Goal: Task Accomplishment & Management: Use online tool/utility

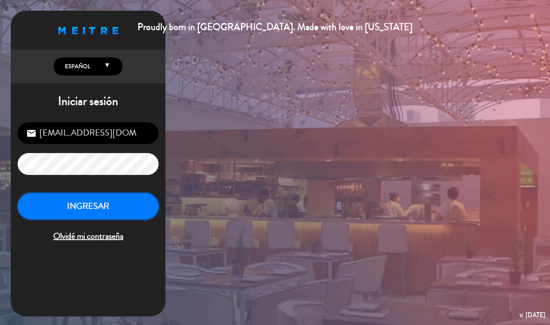
click at [87, 199] on button "INGRESAR" at bounding box center [88, 206] width 141 height 27
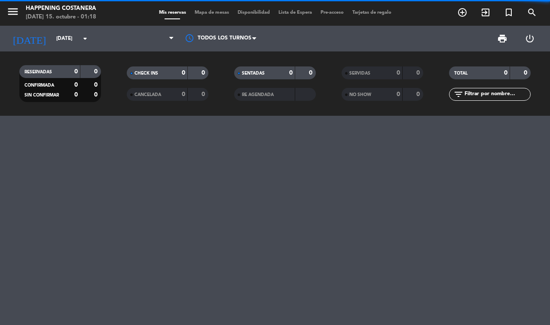
click at [207, 11] on span "Mapa de mesas" at bounding box center [211, 12] width 43 height 5
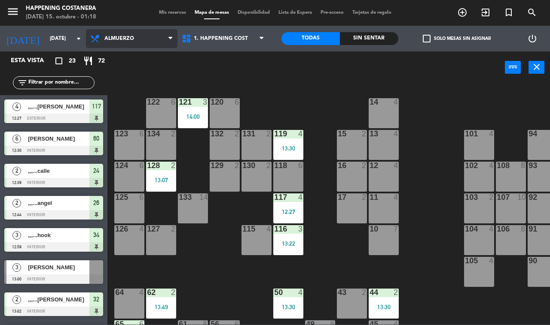
click at [125, 44] on span "Almuerzo" at bounding box center [131, 38] width 91 height 19
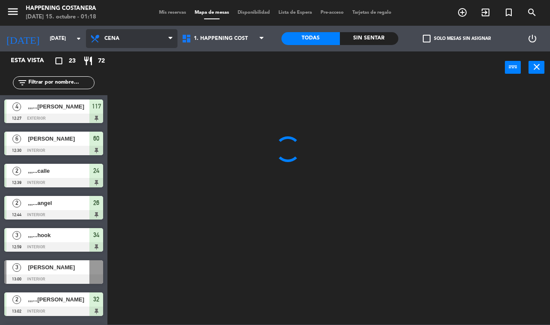
click at [129, 78] on ng-component "menu Happening Costanera [DATE] 15. octubre - 01:18 Mis reservas Mapa de mesas …" at bounding box center [275, 162] width 550 height 325
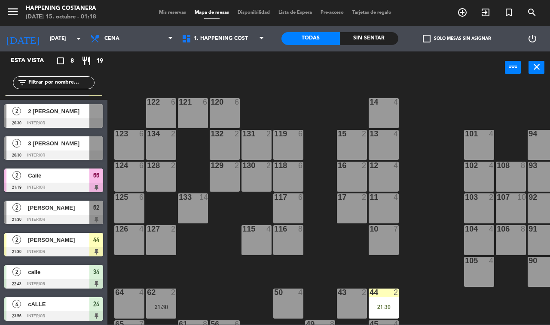
scroll to position [54, 0]
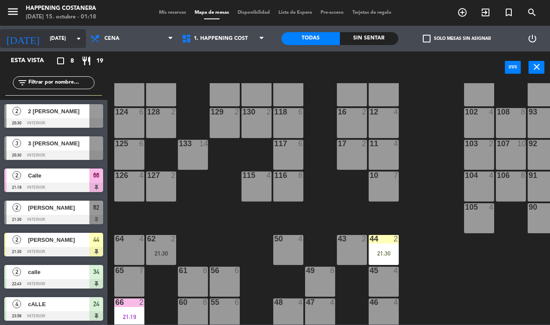
click at [79, 46] on div "[DATE] [DATE] arrow_drop_down" at bounding box center [43, 38] width 86 height 19
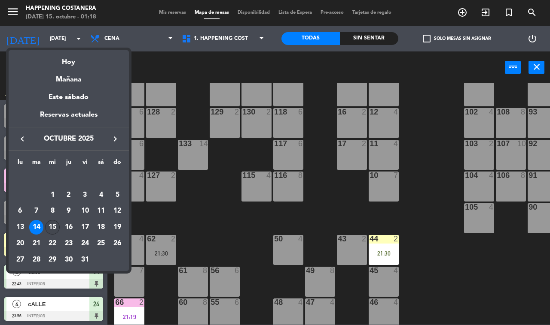
click at [56, 223] on div "15" at bounding box center [52, 227] width 15 height 15
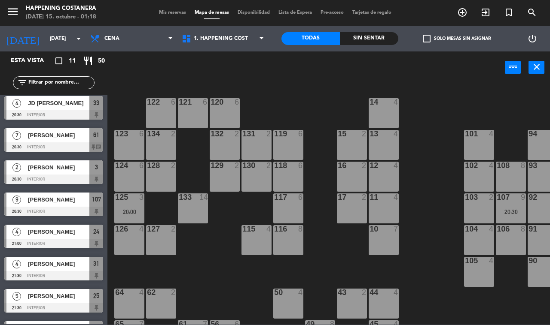
scroll to position [0, 0]
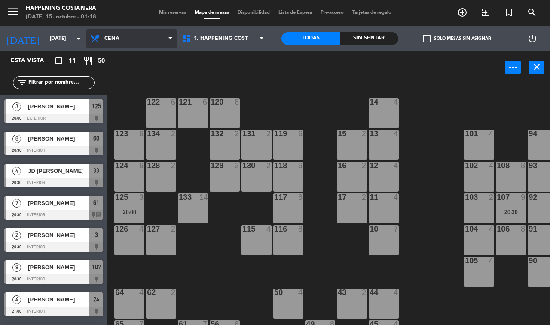
click at [160, 37] on span "Cena" at bounding box center [131, 38] width 91 height 19
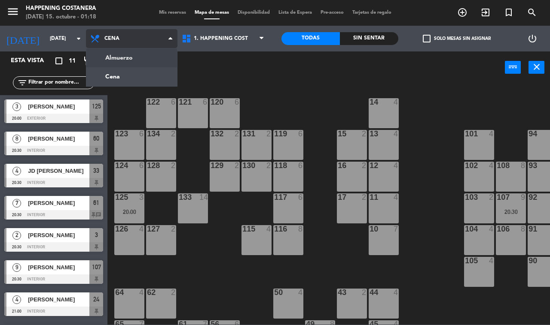
click at [140, 54] on ng-component "menu Happening Costanera [DATE] 15. octubre - 01:18 Mis reservas Mapa de mesas …" at bounding box center [275, 162] width 550 height 325
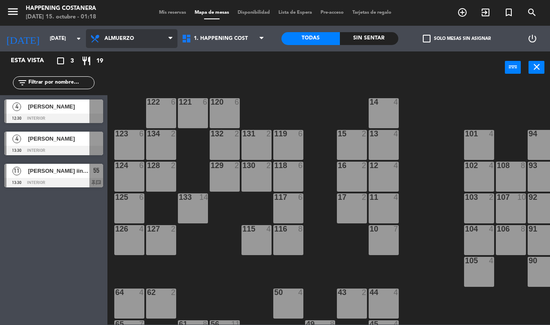
click at [134, 36] on span "Almuerzo" at bounding box center [119, 39] width 30 height 6
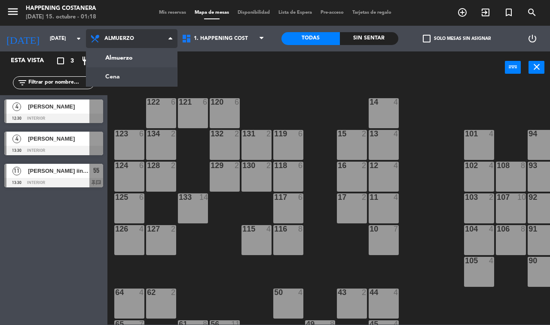
click at [125, 76] on ng-component "menu Happening Costanera [DATE] 15. octubre - 01:18 Mis reservas Mapa de mesas …" at bounding box center [275, 162] width 550 height 325
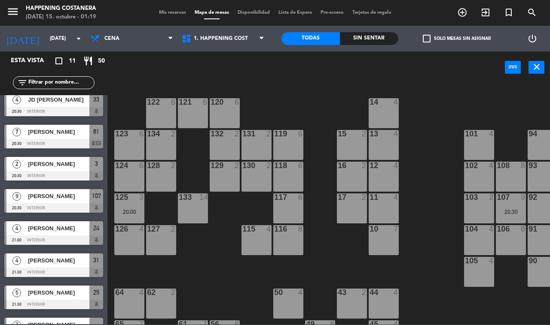
scroll to position [125, 0]
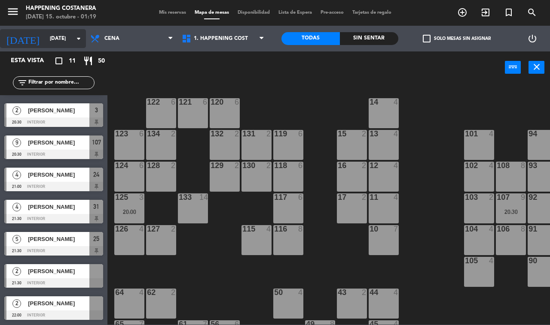
click at [69, 33] on input "[DATE]" at bounding box center [80, 38] width 68 height 15
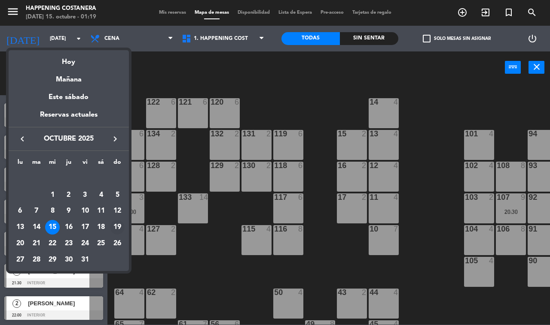
click at [114, 227] on div "19" at bounding box center [117, 227] width 15 height 15
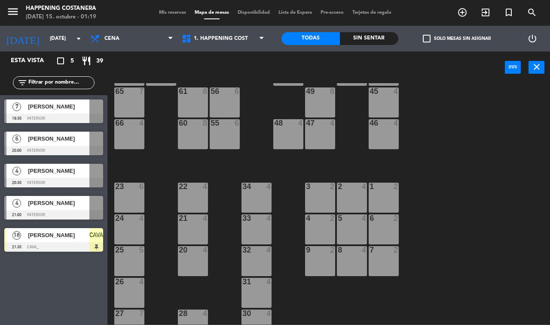
scroll to position [253, 0]
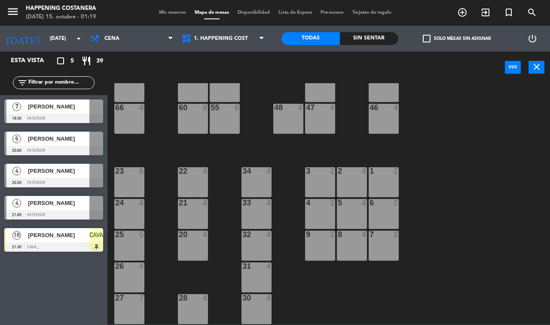
drag, startPoint x: 50, startPoint y: 114, endPoint x: 164, endPoint y: 116, distance: 113.4
click at [57, 114] on div "7 [PERSON_NAME] 19:30 INTERIOR" at bounding box center [53, 111] width 107 height 32
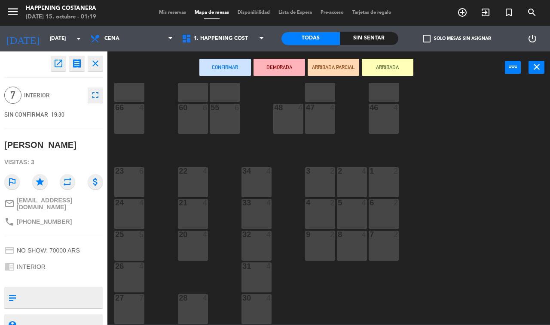
click at [192, 82] on div "Confirmar DEMORADA ARRIBADA PARCIAL ARRIBADA power_input close" at bounding box center [305, 68] width 397 height 33
click at [203, 89] on div "61 8" at bounding box center [193, 87] width 30 height 30
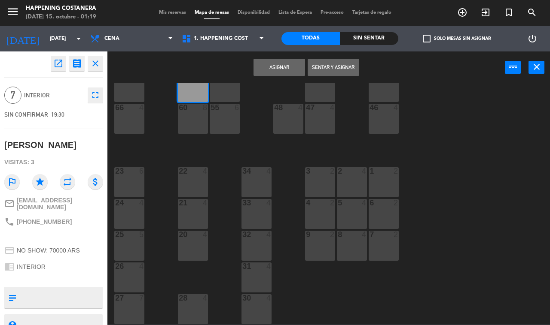
click at [262, 66] on button "Asignar" at bounding box center [279, 67] width 52 height 17
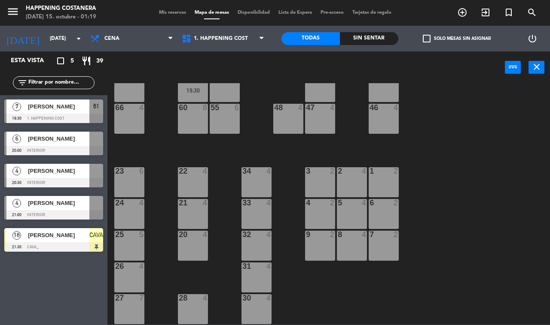
click at [54, 137] on span "[PERSON_NAME]" at bounding box center [58, 138] width 61 height 9
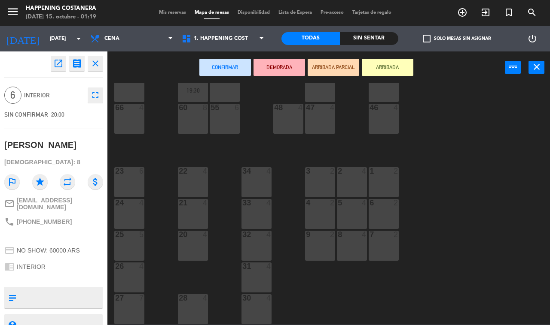
click at [184, 112] on div "60 8" at bounding box center [193, 119] width 30 height 30
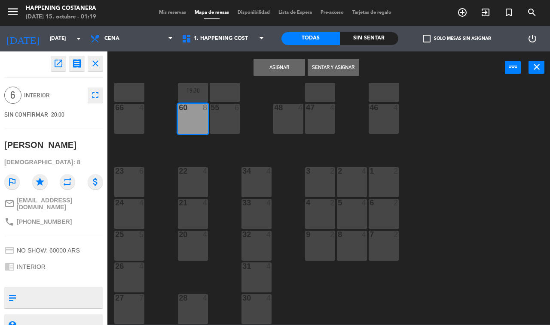
click at [282, 69] on button "Asignar" at bounding box center [279, 67] width 52 height 17
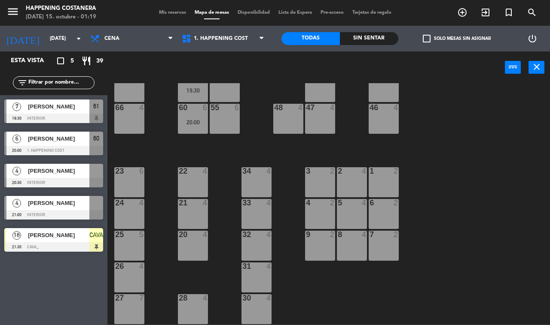
click at [82, 163] on div "4 [PERSON_NAME] 20:30 INTERIOR" at bounding box center [53, 176] width 107 height 32
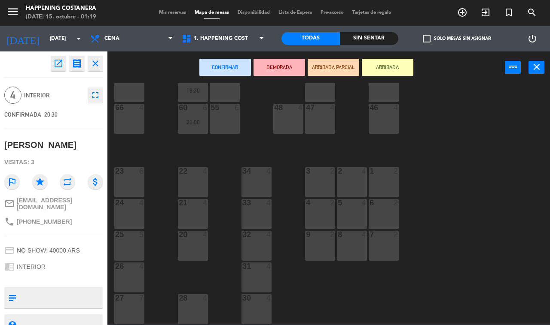
click at [134, 213] on div "24 4" at bounding box center [129, 214] width 30 height 30
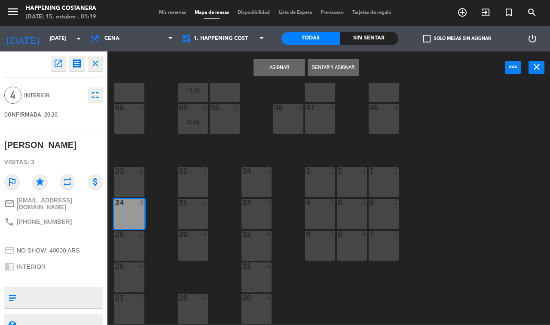
click at [282, 65] on button "Asignar" at bounding box center [279, 67] width 52 height 17
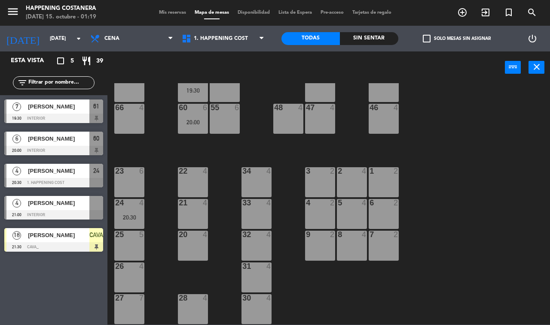
click at [24, 205] on div "4" at bounding box center [16, 203] width 21 height 14
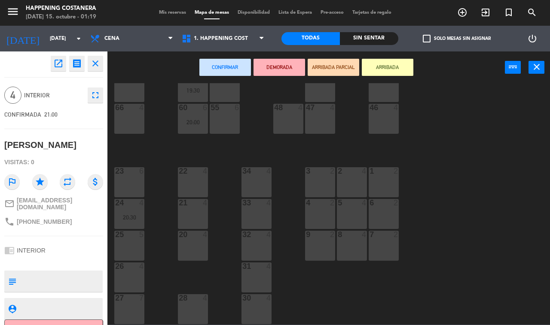
drag, startPoint x: 262, startPoint y: 208, endPoint x: 237, endPoint y: 138, distance: 74.3
click at [262, 208] on div "33 4" at bounding box center [256, 214] width 30 height 30
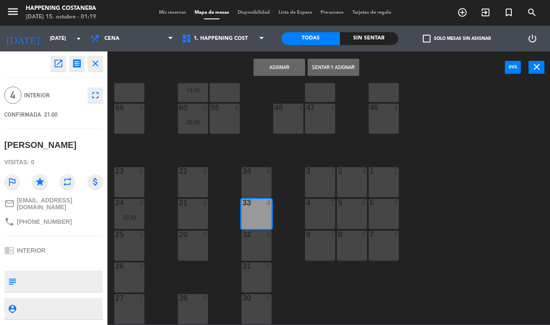
click at [268, 61] on button "Asignar" at bounding box center [279, 67] width 52 height 17
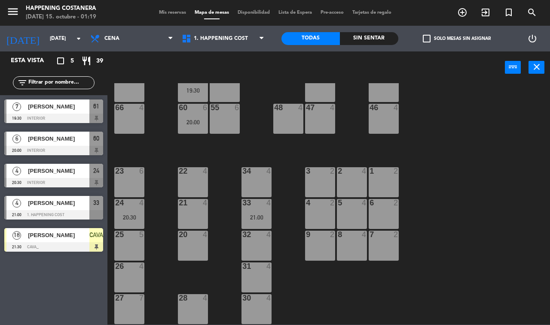
click at [67, 236] on span "[PERSON_NAME]" at bounding box center [58, 235] width 61 height 9
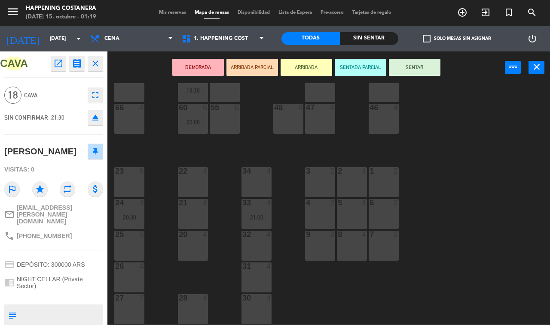
click at [54, 62] on icon "open_in_new" at bounding box center [58, 63] width 10 height 10
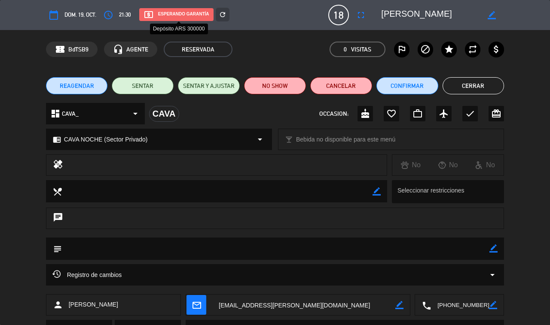
click at [190, 18] on div "local_atm Esperando garantía" at bounding box center [176, 14] width 74 height 13
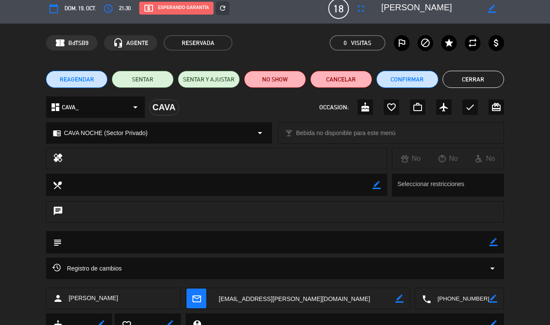
scroll to position [0, 0]
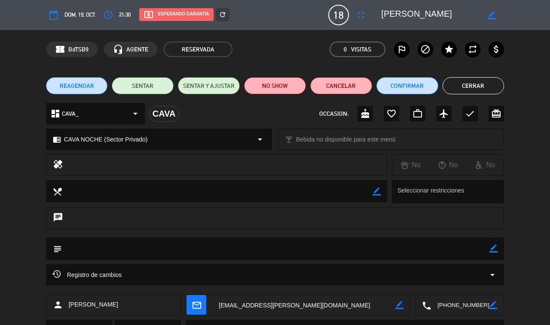
click at [479, 79] on button "Cerrar" at bounding box center [473, 85] width 62 height 17
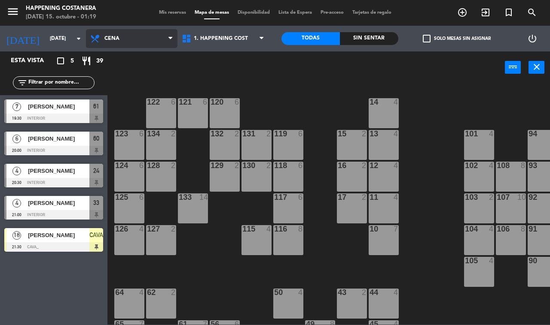
click at [107, 40] on span "Cena" at bounding box center [111, 39] width 15 height 6
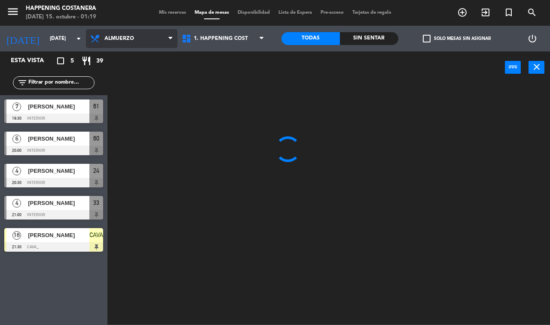
click at [114, 54] on ng-component "menu Happening Costanera [DATE] 15. octubre - 01:19 Mis reservas Mapa de mesas …" at bounding box center [275, 162] width 550 height 325
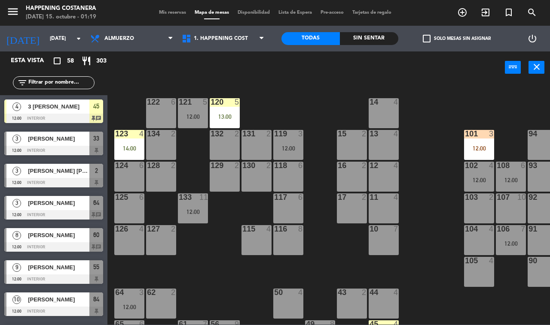
click at [429, 37] on span "check_box_outline_blank" at bounding box center [427, 39] width 8 height 8
click at [456, 39] on input "check_box_outline_blank Solo mesas sin asignar" at bounding box center [456, 39] width 0 height 0
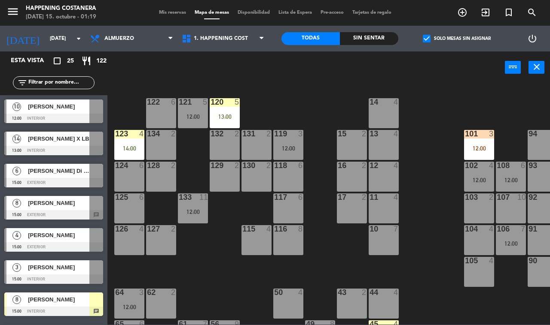
click at [65, 143] on span "[PERSON_NAME] X LB" at bounding box center [58, 138] width 61 height 9
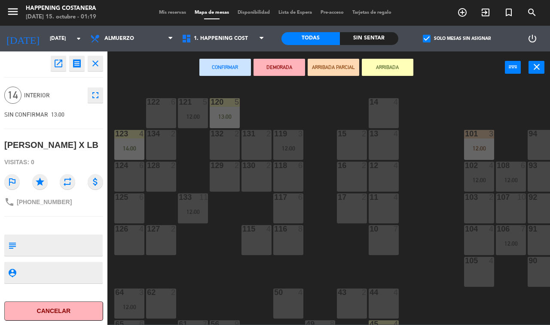
click at [127, 94] on div "69 2 122 6 121 5 12:00 120 5 13:00 14 4 CAVA 10 15:00 101 3 12:00 94 2 70 2 123…" at bounding box center [331, 204] width 437 height 242
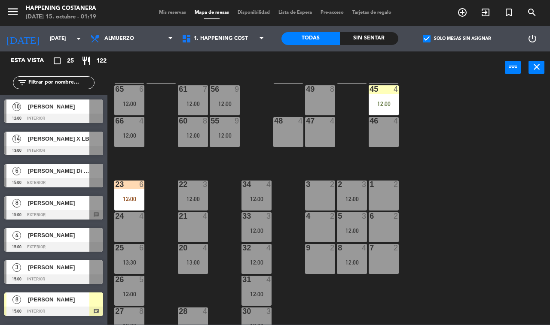
scroll to position [253, 0]
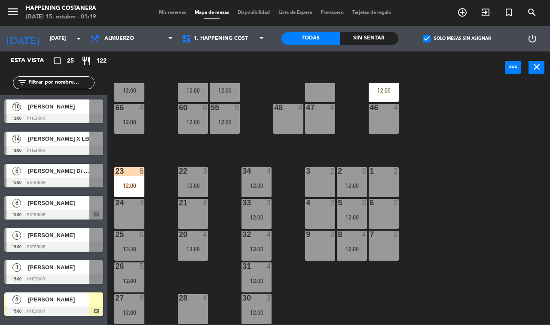
click at [203, 246] on div "13:00" at bounding box center [193, 249] width 30 height 6
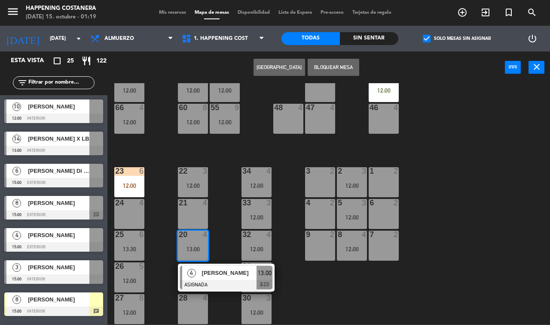
click at [211, 273] on span "[PERSON_NAME]" at bounding box center [229, 273] width 55 height 9
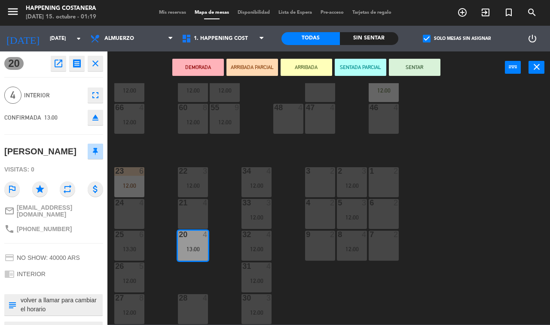
scroll to position [38, 0]
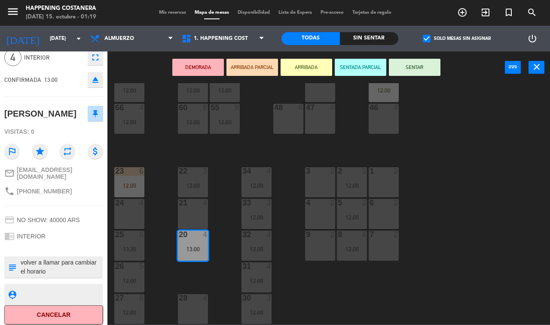
click at [156, 252] on div "69 2 122 6 121 5 12:00 120 5 13:00 14 4 CAVA 10 15:00 101 3 12:00 94 2 70 2 123…" at bounding box center [331, 204] width 437 height 242
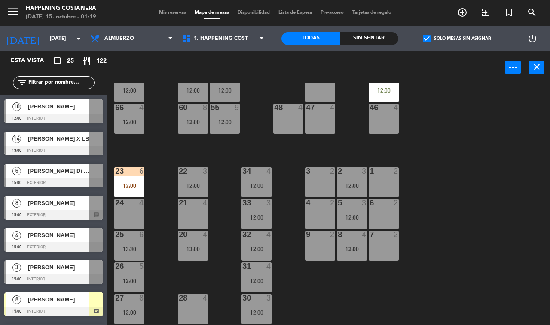
click at [140, 246] on div "13:30" at bounding box center [129, 249] width 30 height 6
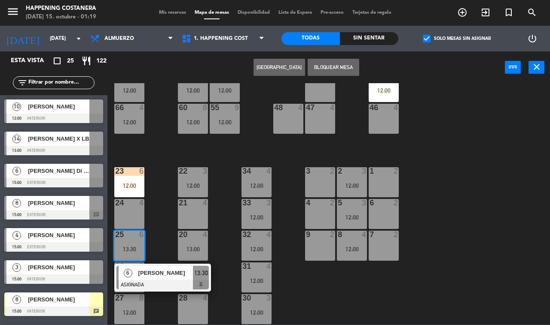
click at [160, 247] on div "69 2 122 6 121 5 12:00 120 5 13:00 14 4 CAVA 10 15:00 101 3 12:00 94 2 70 2 123…" at bounding box center [331, 204] width 437 height 242
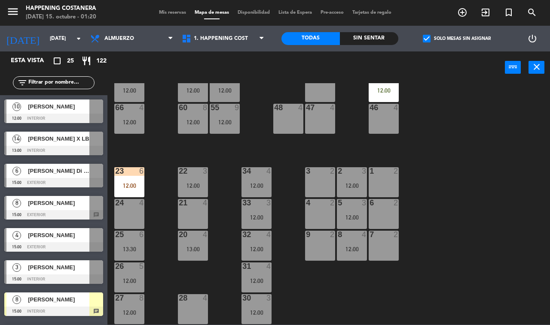
click at [136, 298] on div "27 8" at bounding box center [129, 299] width 30 height 9
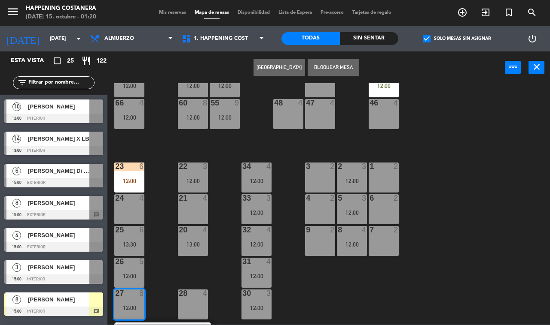
click at [156, 268] on div "69 2 122 6 121 5 12:00 120 5 13:00 14 4 CAVA 10 15:00 101 3 12:00 94 2 70 2 123…" at bounding box center [331, 204] width 437 height 242
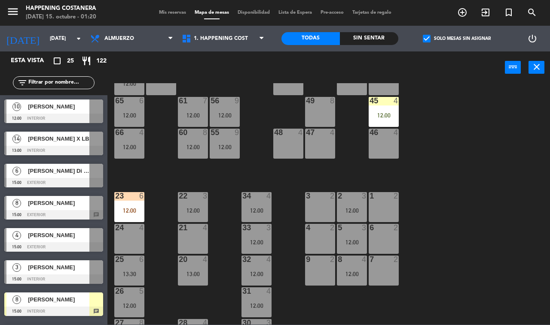
scroll to position [200, 0]
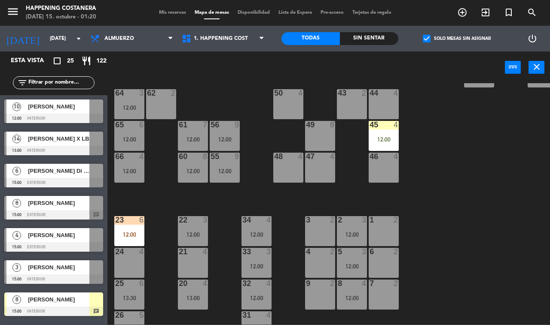
click at [236, 140] on div "12:00" at bounding box center [225, 140] width 30 height 6
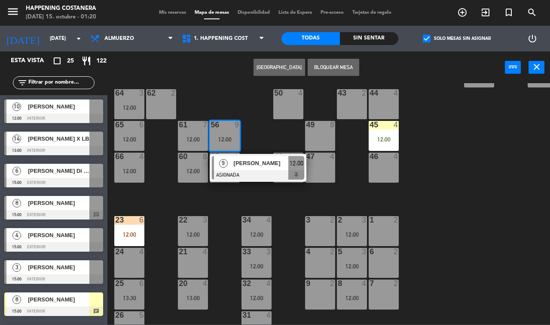
click at [245, 161] on span "[PERSON_NAME]" at bounding box center [261, 163] width 55 height 9
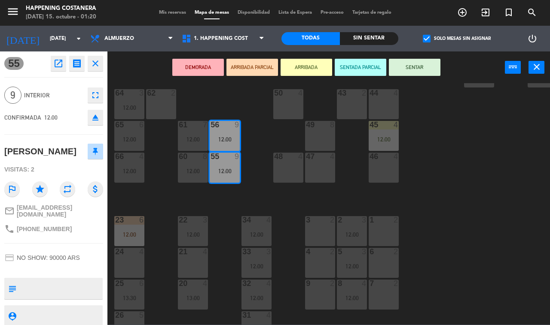
click at [256, 161] on div "69 2 122 6 121 5 12:00 120 5 13:00 14 4 CAVA 10 15:00 101 3 12:00 94 2 70 2 123…" at bounding box center [331, 204] width 437 height 242
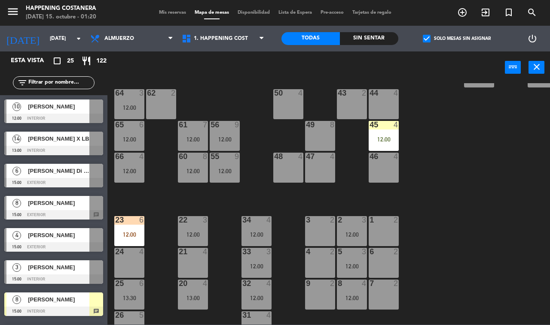
click at [383, 134] on div "45 4 12:00" at bounding box center [383, 136] width 30 height 30
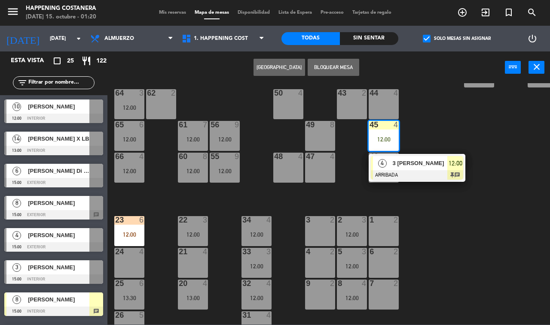
click at [398, 164] on span "3 [PERSON_NAME]" at bounding box center [419, 163] width 55 height 9
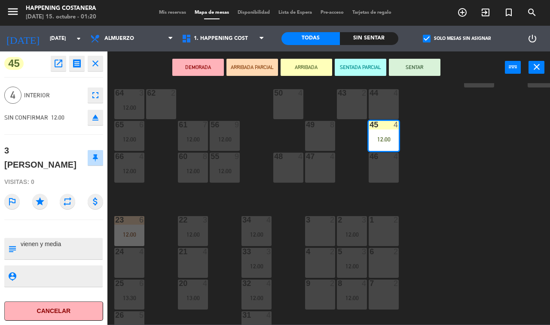
click at [433, 159] on div "69 2 122 6 121 5 12:00 120 5 13:00 14 4 CAVA 10 15:00 101 3 12:00 94 2 70 2 123…" at bounding box center [331, 204] width 437 height 242
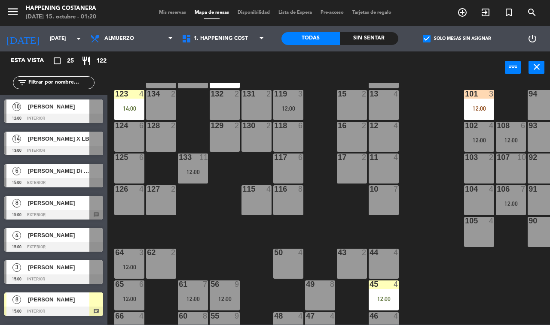
scroll to position [39, 0]
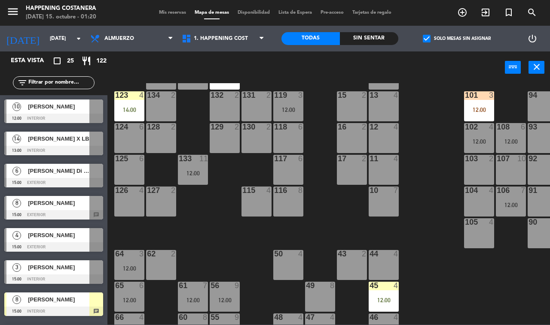
click at [192, 165] on div "133 11 12:00" at bounding box center [193, 170] width 30 height 30
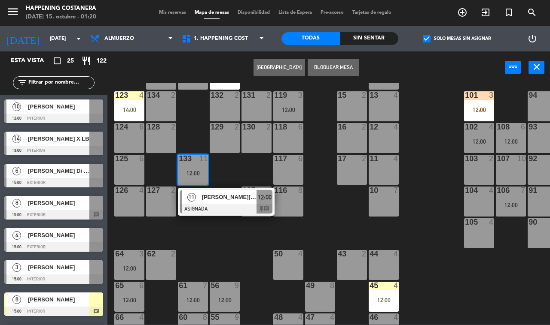
click at [213, 196] on span "[PERSON_NAME][DATE]" at bounding box center [229, 197] width 55 height 9
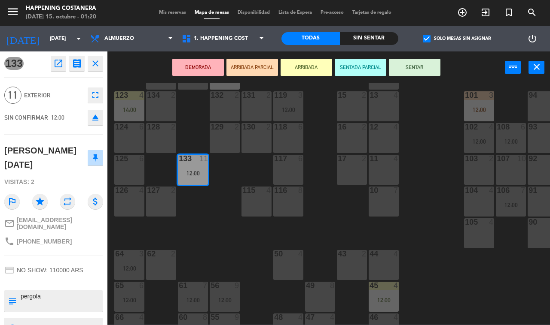
scroll to position [21, 0]
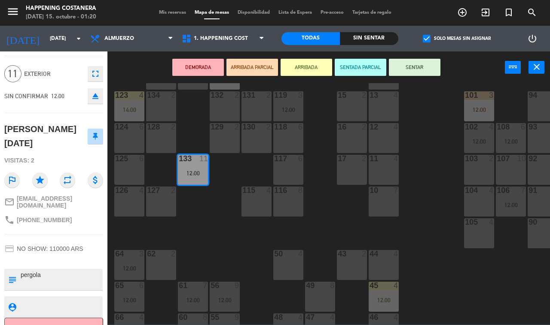
click at [215, 235] on div "69 2 122 6 121 5 12:00 120 5 13:00 14 4 CAVA 10 15:00 101 3 12:00 94 2 70 2 123…" at bounding box center [331, 204] width 437 height 242
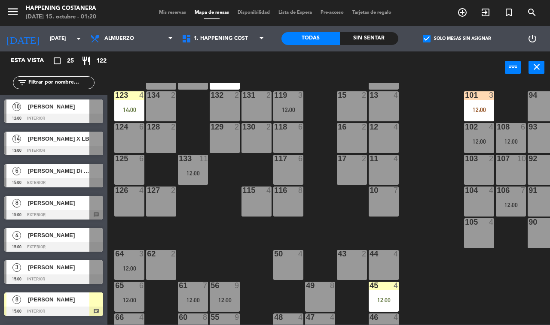
click at [115, 72] on div "power_input close" at bounding box center [305, 68] width 397 height 33
click at [116, 98] on div "123" at bounding box center [115, 95] width 0 height 8
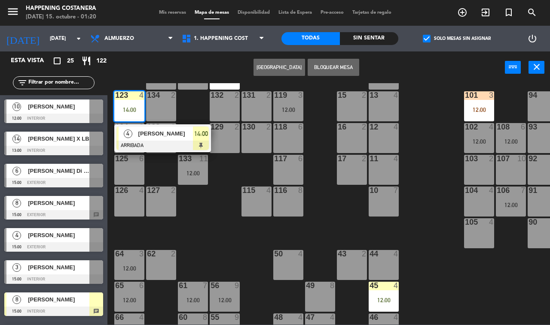
click at [145, 136] on span "[PERSON_NAME]" at bounding box center [165, 133] width 55 height 9
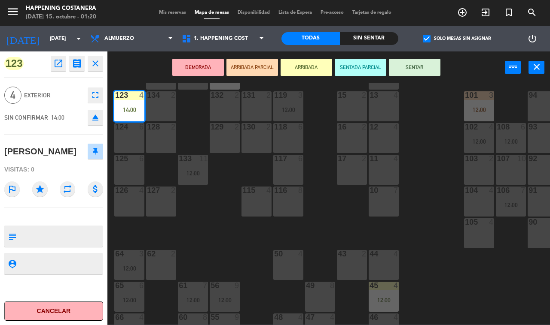
click at [188, 129] on div "69 2 122 6 121 5 12:00 120 5 13:00 14 4 CAVA 10 15:00 101 3 12:00 94 2 70 2 123…" at bounding box center [331, 204] width 437 height 242
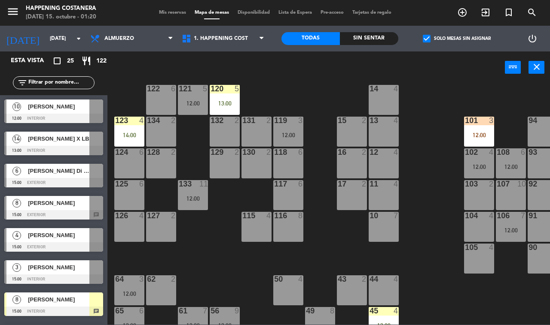
scroll to position [0, 0]
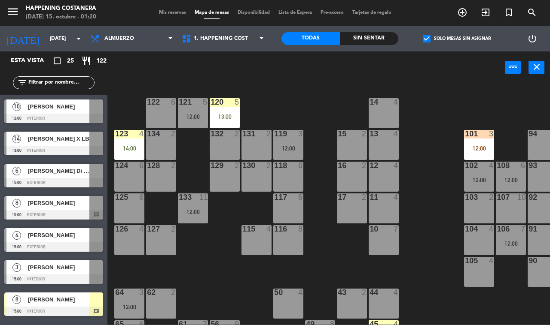
click at [233, 117] on div "13:00" at bounding box center [225, 117] width 30 height 6
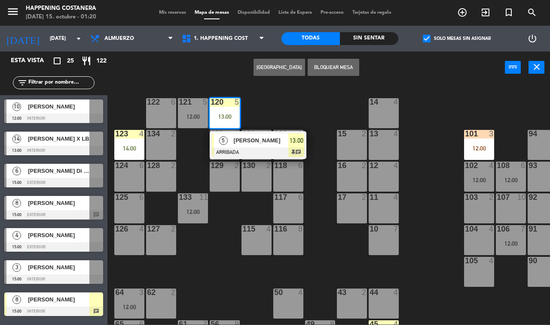
click at [252, 143] on span "[PERSON_NAME]" at bounding box center [261, 140] width 55 height 9
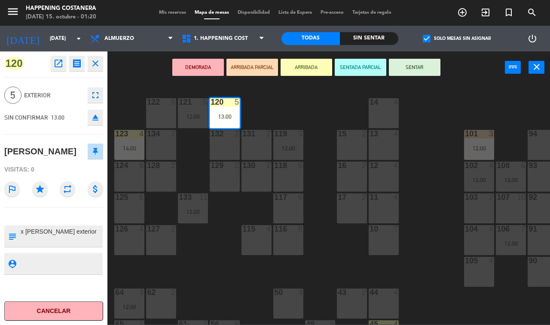
click at [187, 160] on div "69 2 122 6 121 5 12:00 120 5 13:00 14 4 CAVA 10 15:00 101 3 12:00 94 2 70 2 123…" at bounding box center [331, 204] width 437 height 242
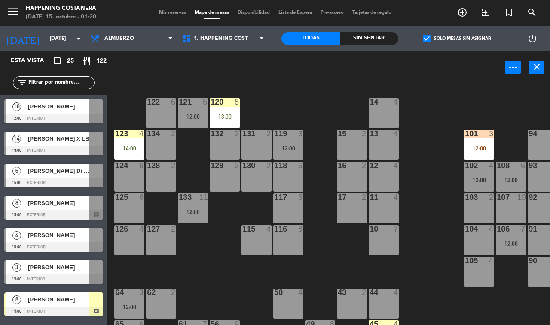
click at [198, 124] on div "121 5 12:00" at bounding box center [193, 113] width 30 height 30
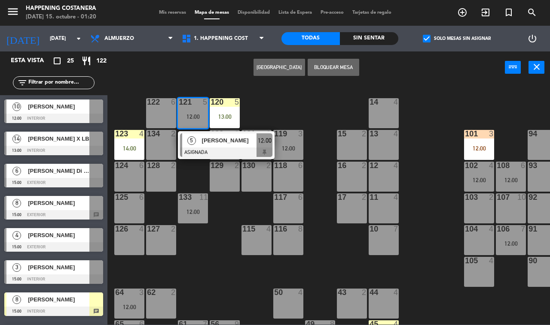
click at [204, 141] on span "[PERSON_NAME]" at bounding box center [229, 140] width 55 height 9
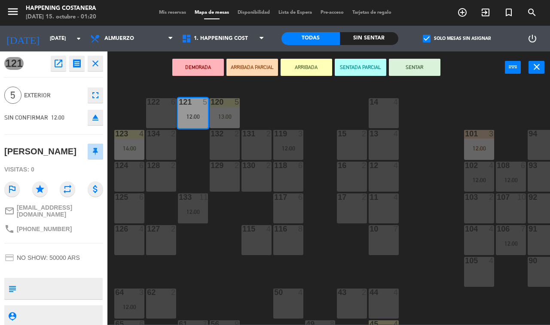
click at [198, 158] on div "69 2 122 6 121 5 12:00 120 5 13:00 14 4 CAVA 10 15:00 101 3 12:00 94 2 70 2 123…" at bounding box center [331, 204] width 437 height 242
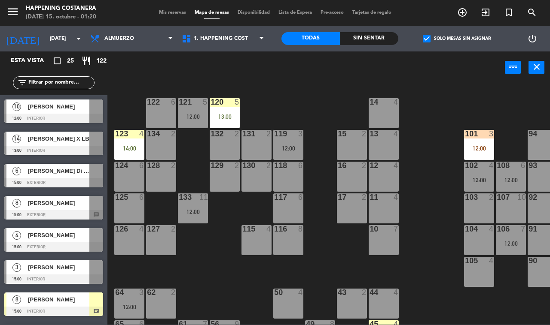
click at [479, 149] on div "12:00" at bounding box center [479, 149] width 30 height 6
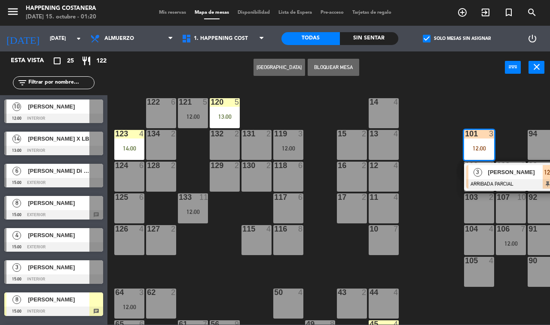
click at [482, 172] on div "3" at bounding box center [477, 172] width 18 height 14
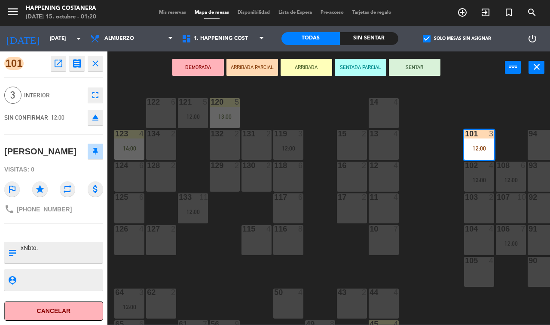
click at [350, 256] on div "69 2 122 6 121 5 12:00 120 5 13:00 14 4 CAVA 10 15:00 101 3 12:00 94 2 70 2 123…" at bounding box center [331, 204] width 437 height 242
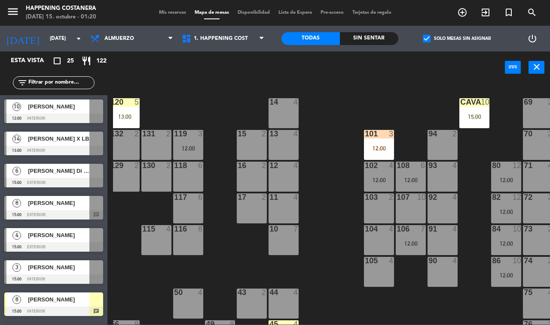
scroll to position [0, 109]
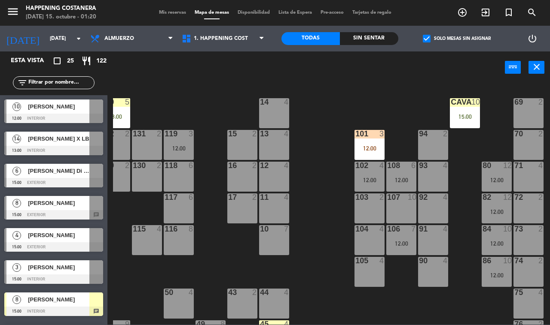
drag, startPoint x: 380, startPoint y: 144, endPoint x: 379, endPoint y: 160, distance: 15.9
click at [379, 144] on div "101 3 12:00" at bounding box center [369, 145] width 30 height 30
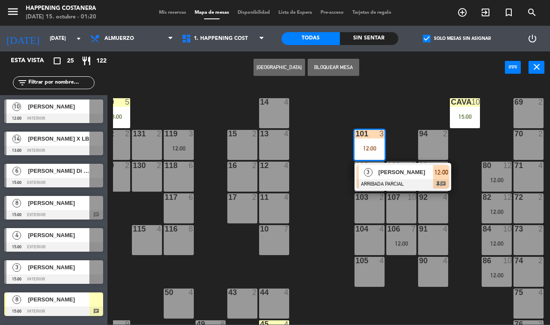
click at [382, 172] on span "[PERSON_NAME]" at bounding box center [405, 172] width 55 height 9
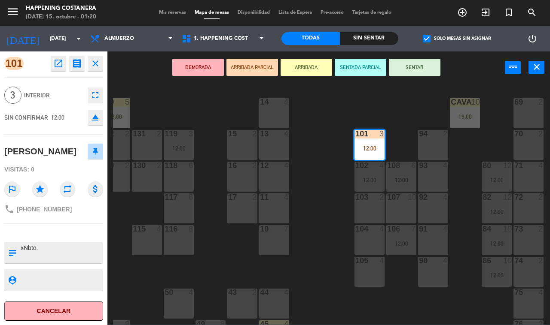
click at [57, 63] on icon "open_in_new" at bounding box center [58, 63] width 10 height 10
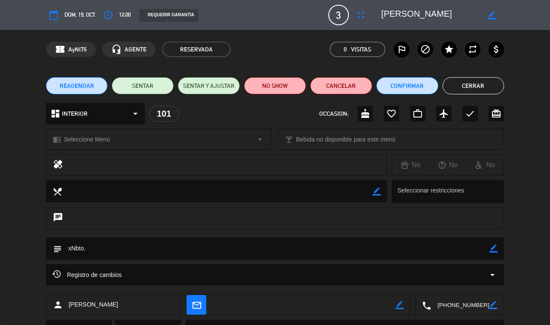
click at [479, 84] on button "Cerrar" at bounding box center [473, 85] width 62 height 17
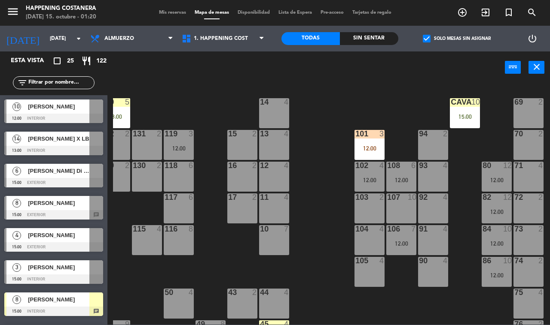
click at [464, 112] on div "CAVA 10 15:00" at bounding box center [465, 113] width 30 height 30
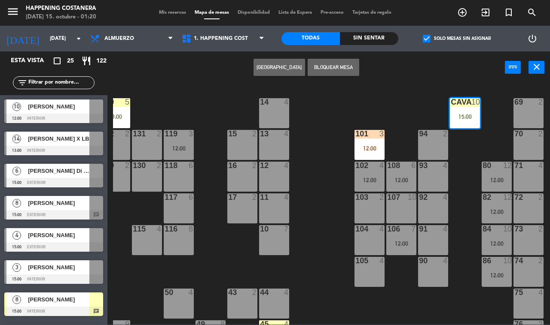
click at [325, 150] on div "69 2 122 6 121 5 12:00 120 5 13:00 14 4 CAVA 10 15:00 10 [PERSON_NAME] ARRIBADA…" at bounding box center [331, 204] width 437 height 242
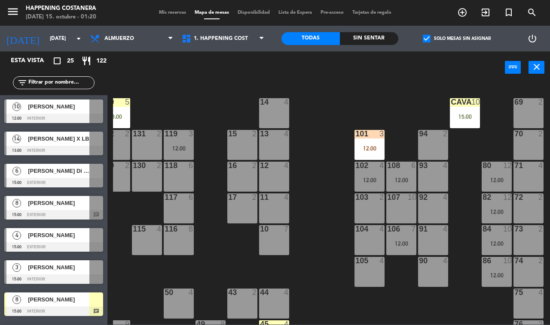
click at [497, 200] on div at bounding box center [497, 198] width 14 height 8
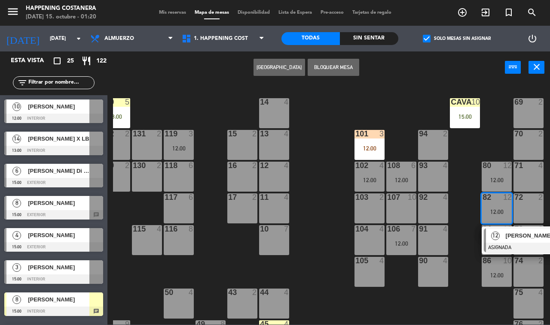
click at [509, 237] on span "[PERSON_NAME]" at bounding box center [532, 235] width 55 height 9
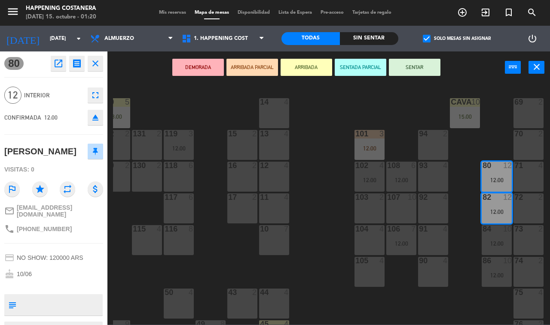
click at [333, 212] on div "69 2 122 6 121 5 12:00 120 5 13:00 14 4 CAVA 10 15:00 101 3 12:00 94 2 70 2 123…" at bounding box center [331, 204] width 437 height 242
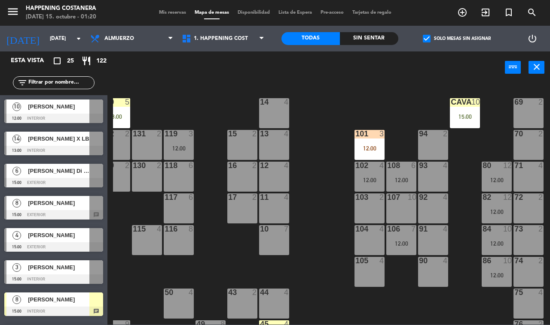
click at [495, 246] on div "12:00" at bounding box center [496, 244] width 30 height 6
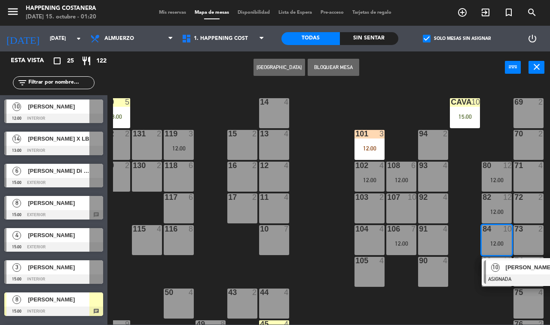
click at [505, 269] on span "[PERSON_NAME]" at bounding box center [532, 267] width 55 height 9
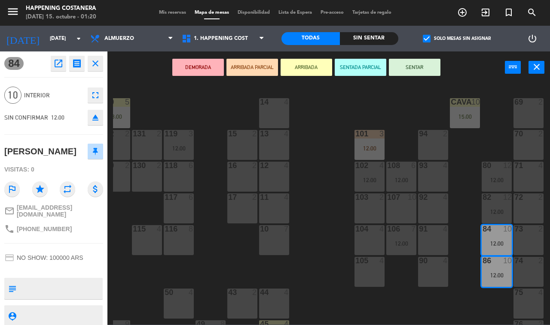
click at [335, 192] on div "69 2 122 6 121 5 12:00 120 5 13:00 14 4 CAVA 10 15:00 101 3 12:00 94 2 70 2 123…" at bounding box center [331, 204] width 437 height 242
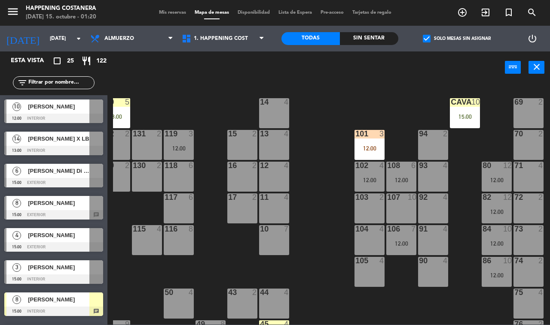
click at [426, 38] on span "check_box" at bounding box center [427, 39] width 8 height 8
click at [456, 39] on input "check_box Solo mesas sin asignar" at bounding box center [456, 39] width 0 height 0
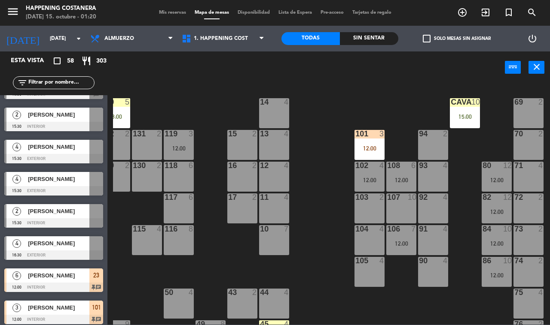
scroll to position [1639, 0]
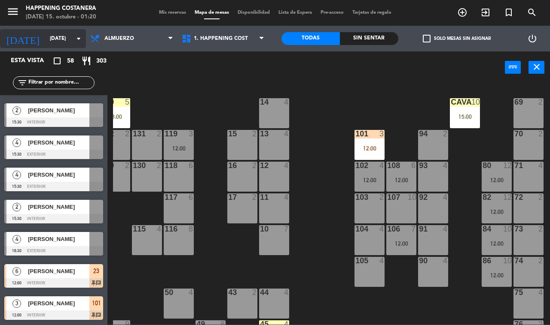
click at [15, 36] on icon "[DATE]" at bounding box center [23, 38] width 46 height 19
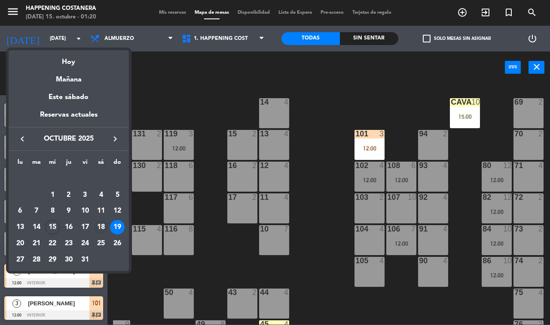
click at [96, 227] on div "18" at bounding box center [101, 227] width 15 height 15
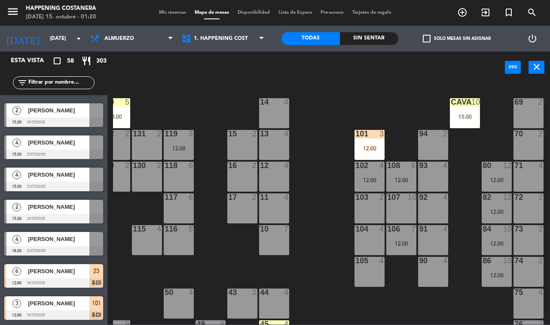
type input "[DATE]"
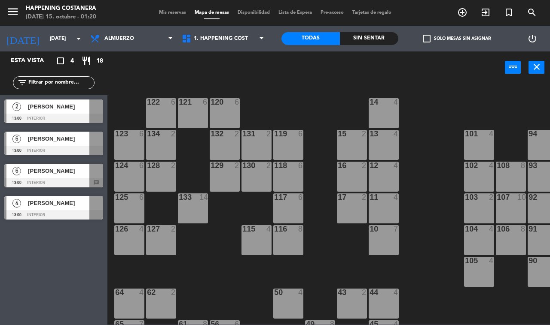
scroll to position [0, 0]
click at [140, 30] on span "Almuerzo" at bounding box center [131, 38] width 91 height 19
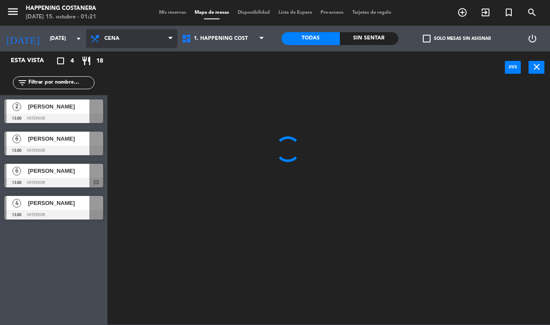
click at [127, 80] on ng-component "menu Happening Costanera [DATE] 15. octubre - 01:21 Mis reservas Mapa de mesas …" at bounding box center [275, 162] width 550 height 325
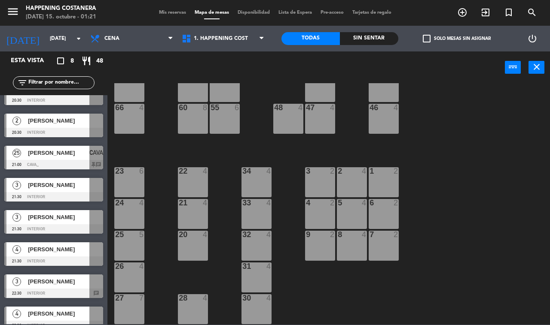
scroll to position [28, 0]
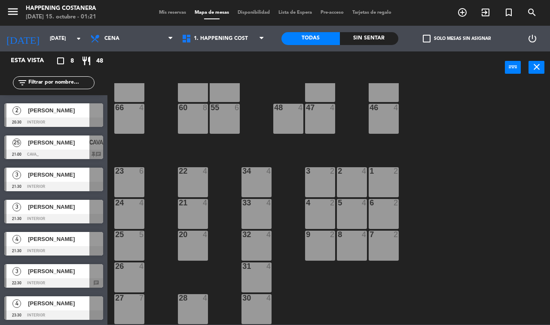
drag, startPoint x: 63, startPoint y: 110, endPoint x: 63, endPoint y: 106, distance: 4.3
click at [62, 109] on div "2 [PERSON_NAME] 20:30 INTERIOR" at bounding box center [53, 115] width 107 height 32
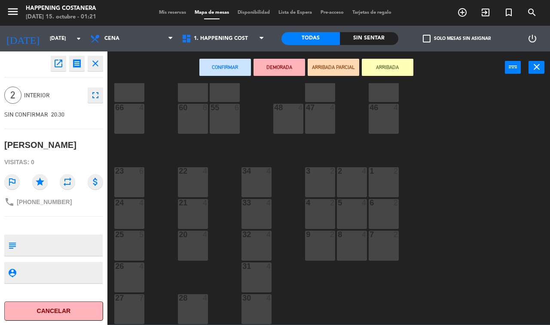
click at [326, 173] on div "3 2" at bounding box center [320, 182] width 30 height 30
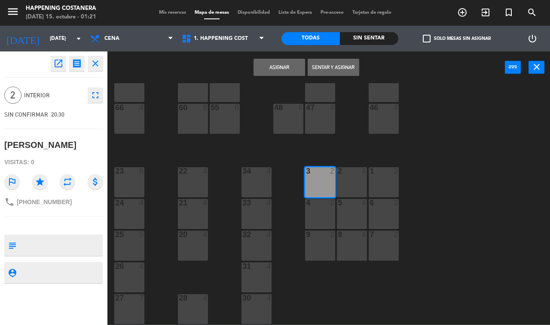
drag, startPoint x: 282, startPoint y: 71, endPoint x: 164, endPoint y: 74, distance: 117.7
click at [281, 71] on button "Asignar" at bounding box center [279, 67] width 52 height 17
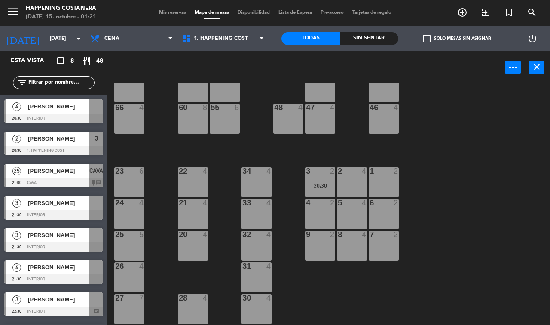
click at [430, 40] on span "check_box_outline_blank" at bounding box center [427, 39] width 8 height 8
click at [456, 39] on input "check_box_outline_blank Solo mesas sin asignar" at bounding box center [456, 39] width 0 height 0
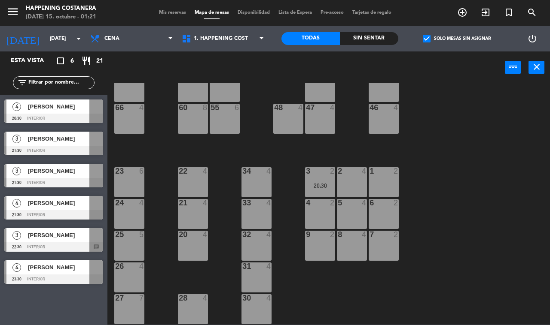
click at [46, 103] on span "[PERSON_NAME]" at bounding box center [58, 106] width 61 height 9
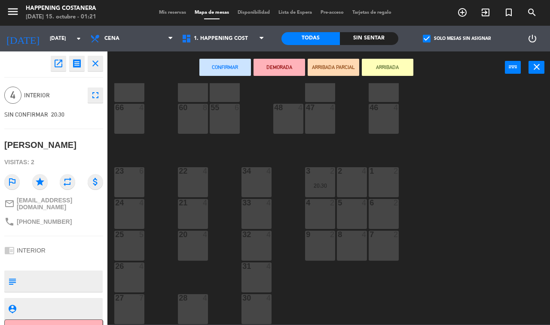
drag, startPoint x: 123, startPoint y: 202, endPoint x: 129, endPoint y: 195, distance: 9.4
click at [123, 202] on div at bounding box center [129, 203] width 14 height 8
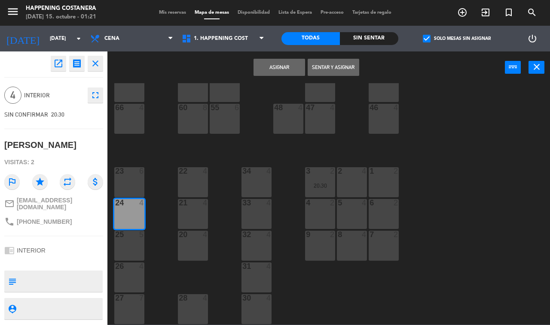
click at [280, 62] on button "Asignar" at bounding box center [279, 67] width 52 height 17
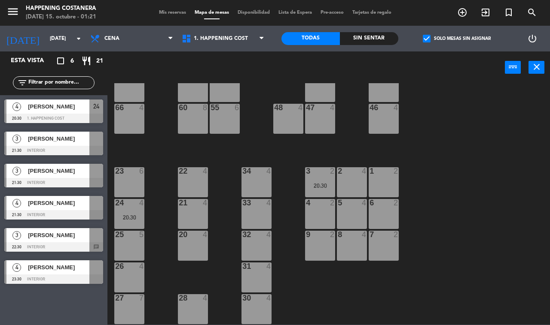
drag, startPoint x: 42, startPoint y: 147, endPoint x: 136, endPoint y: 195, distance: 105.0
click at [44, 147] on div "3 [PERSON_NAME] 21:30 INTERIOR" at bounding box center [53, 144] width 107 height 32
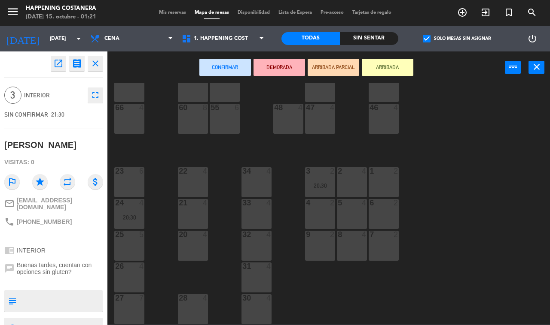
click at [215, 207] on div "69 2 122 6 121 6 120 6 14 4 CAVA 25 21:00 101 4 94 2 70 2 123 6 131 2 134 2 132…" at bounding box center [331, 204] width 437 height 242
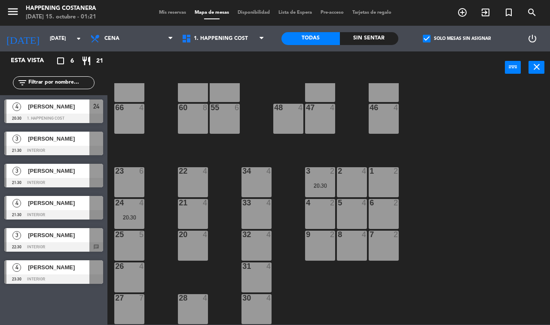
click at [201, 207] on div "21 4" at bounding box center [193, 214] width 30 height 30
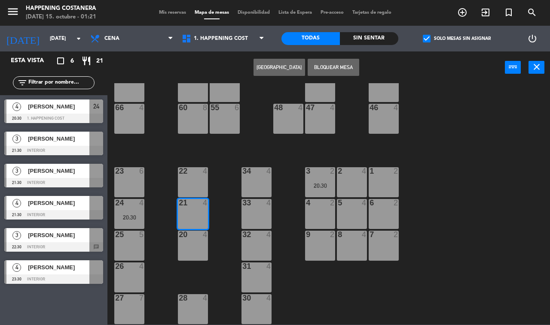
click at [69, 149] on div at bounding box center [53, 150] width 99 height 9
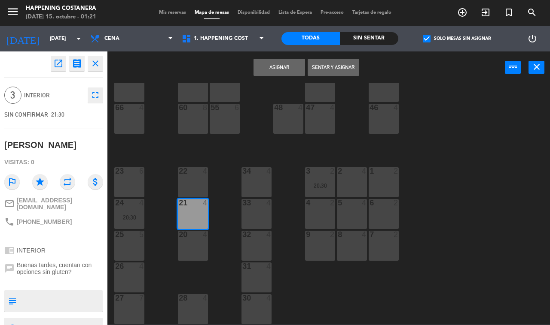
click at [271, 63] on button "Asignar" at bounding box center [279, 67] width 52 height 17
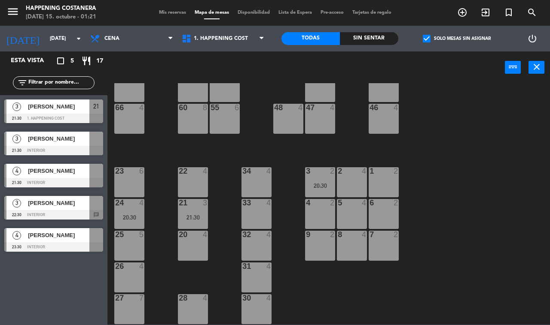
click at [65, 172] on span "[PERSON_NAME]" at bounding box center [58, 171] width 61 height 9
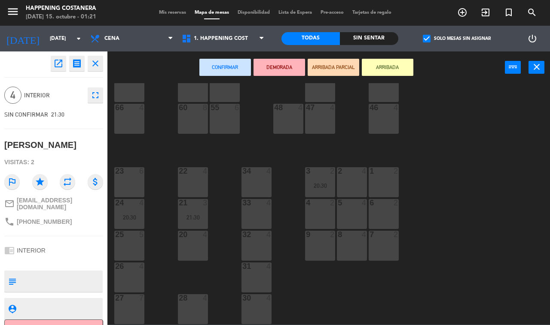
click at [136, 273] on div "26 4" at bounding box center [129, 278] width 30 height 30
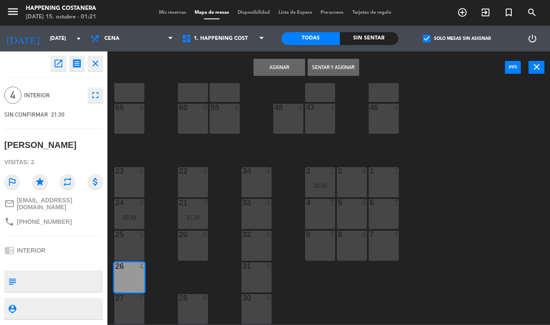
click at [283, 64] on button "Asignar" at bounding box center [279, 67] width 52 height 17
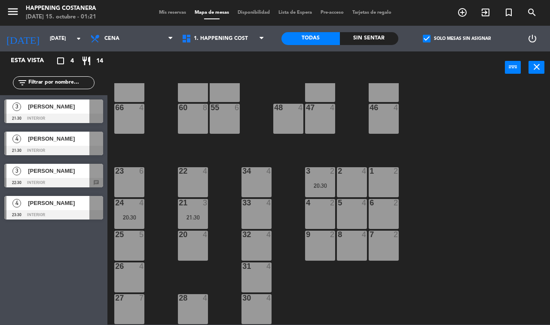
click at [58, 176] on div "3 [PERSON_NAME] 22:30 INTERIOR chat" at bounding box center [53, 176] width 107 height 32
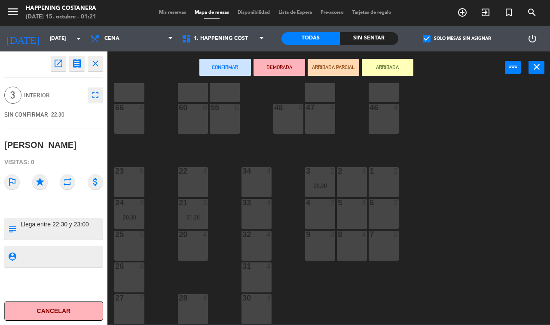
click at [161, 143] on div "69 2 122 6 121 6 120 6 14 4 CAVA 25 21:00 101 4 94 2 70 2 123 6 131 2 134 2 132…" at bounding box center [331, 204] width 437 height 242
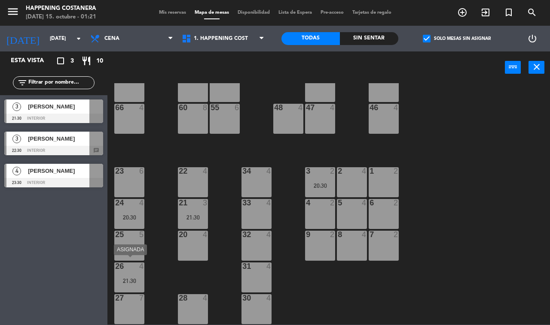
click at [137, 263] on div "4" at bounding box center [144, 267] width 14 height 8
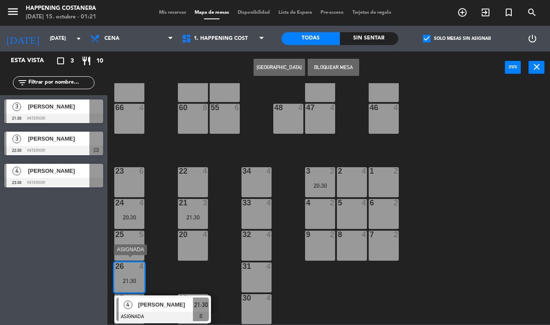
drag, startPoint x: 148, startPoint y: 302, endPoint x: 181, endPoint y: 240, distance: 69.5
click at [148, 301] on div "4 [PERSON_NAME] ASIGNADA 21:30" at bounding box center [162, 310] width 109 height 28
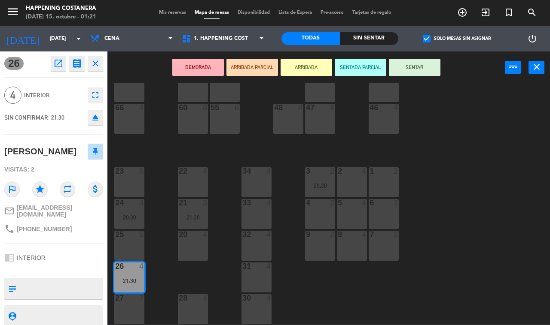
click at [67, 280] on textarea at bounding box center [61, 289] width 82 height 18
type textarea "e"
click at [84, 280] on textarea at bounding box center [61, 289] width 82 height 18
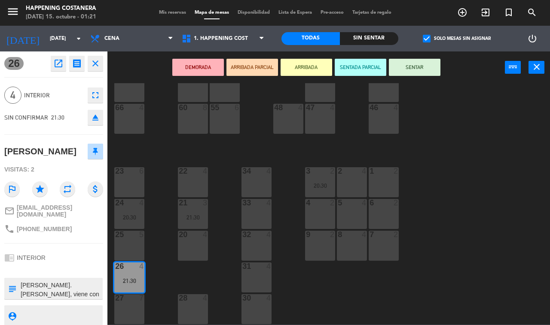
click at [69, 291] on textarea at bounding box center [61, 289] width 82 height 18
click at [81, 280] on textarea at bounding box center [61, 289] width 82 height 18
click at [71, 289] on textarea at bounding box center [61, 289] width 82 height 18
type textarea "Es muy cliente [PERSON_NAME]. [PERSON_NAME], viene con su familia"
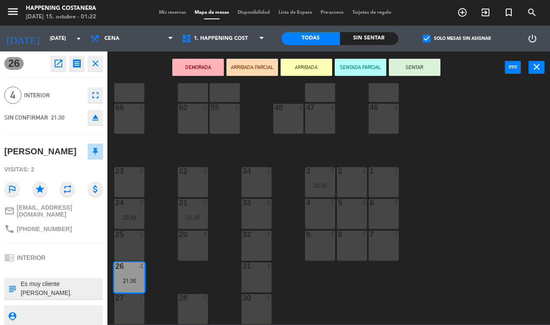
drag, startPoint x: 81, startPoint y: 237, endPoint x: 76, endPoint y: 243, distance: 7.4
click at [82, 237] on div "26 open_in_new receipt 9:30 PM [DATE] 4 personas Santiago [GEOGRAPHIC_DATA] 26 …" at bounding box center [53, 189] width 107 height 274
click at [197, 273] on div "69 2 122 6 121 6 120 6 14 4 CAVA 25 21:00 101 4 94 2 70 2 123 6 131 2 134 2 132…" at bounding box center [331, 204] width 437 height 242
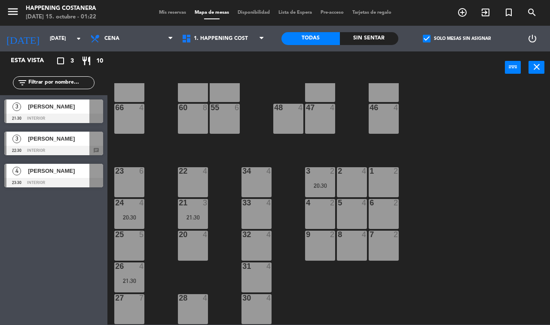
click at [137, 264] on div "4" at bounding box center [144, 267] width 14 height 8
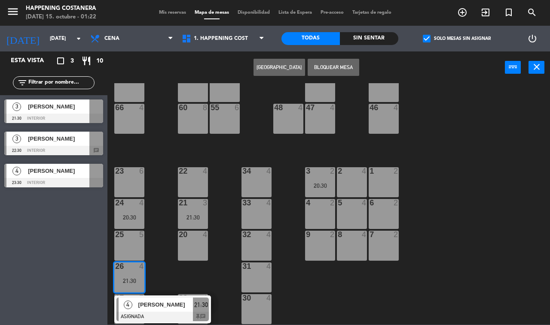
click at [148, 301] on span "[PERSON_NAME]" at bounding box center [165, 305] width 55 height 9
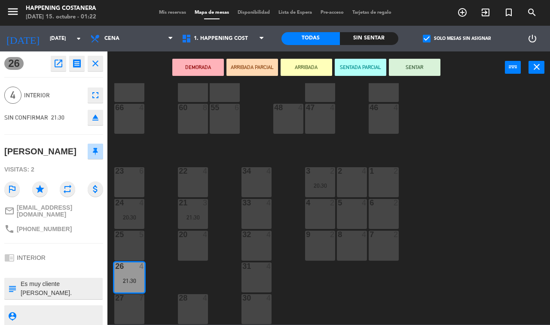
click at [170, 267] on div "69 2 122 6 121 6 120 6 14 4 CAVA 25 21:00 101 4 94 2 70 2 123 6 131 2 134 2 132…" at bounding box center [331, 204] width 437 height 242
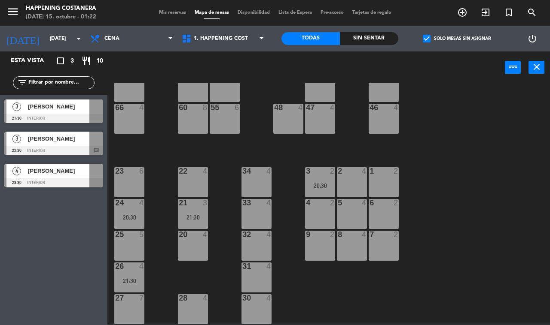
click at [424, 38] on span "check_box" at bounding box center [427, 39] width 8 height 8
click at [456, 39] on input "check_box Solo mesas sin asignar" at bounding box center [456, 39] width 0 height 0
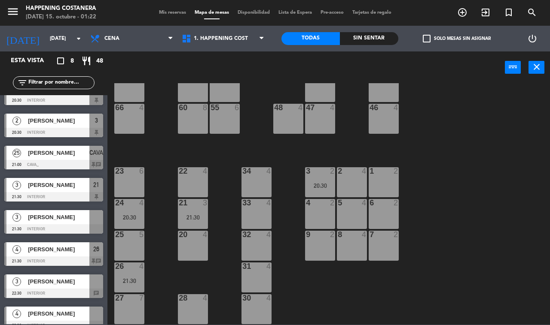
scroll to position [28, 0]
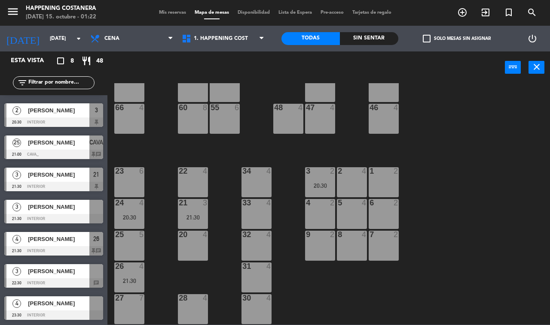
click at [82, 205] on span "[PERSON_NAME]" at bounding box center [58, 207] width 61 height 9
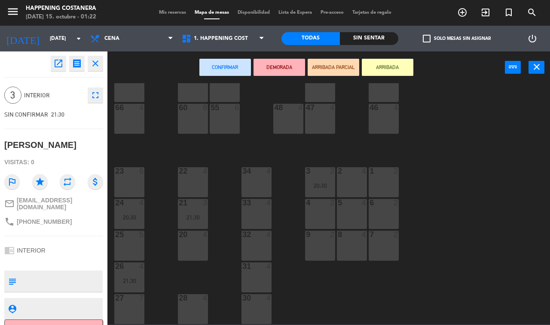
click at [359, 213] on div "5 4" at bounding box center [352, 214] width 30 height 30
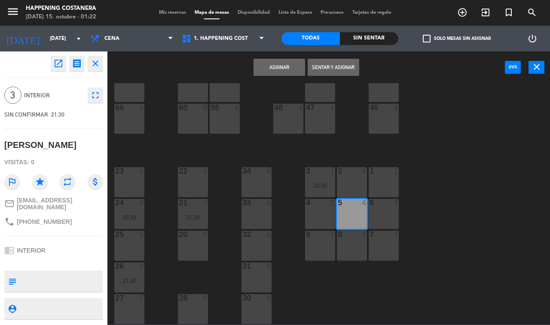
click at [286, 67] on button "Asignar" at bounding box center [279, 67] width 52 height 17
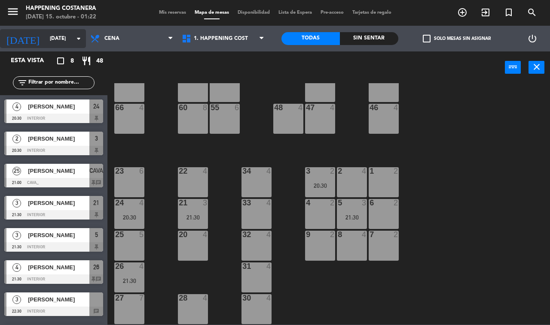
click at [76, 33] on icon "arrow_drop_down" at bounding box center [78, 38] width 10 height 10
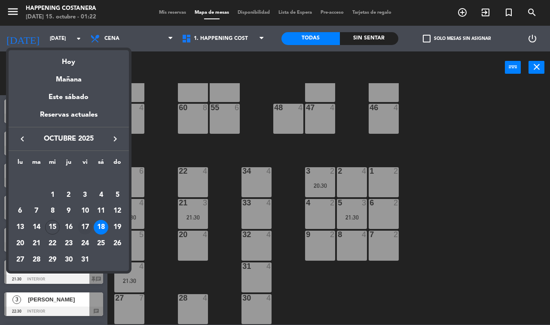
click at [84, 225] on div "17" at bounding box center [85, 227] width 15 height 15
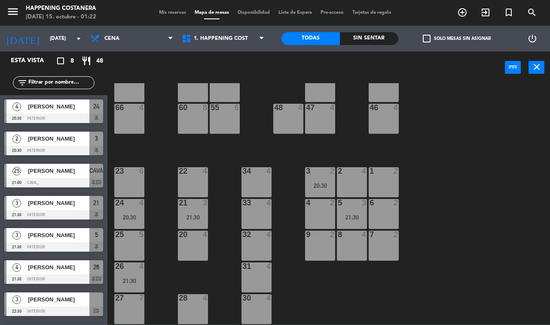
type input "[DATE]"
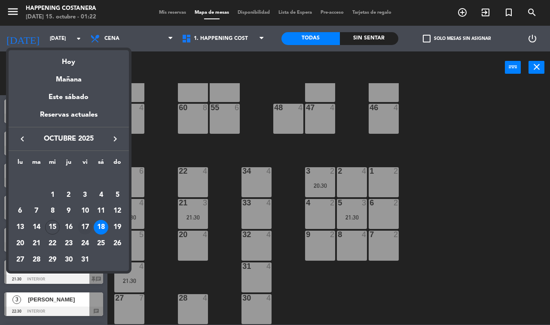
scroll to position [0, 0]
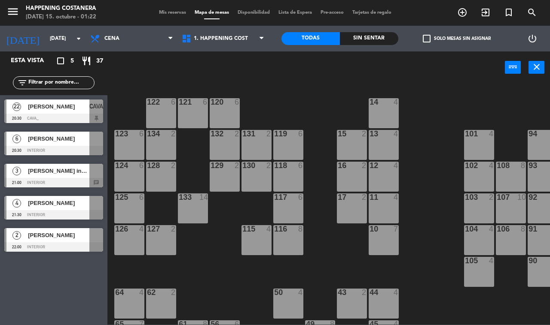
click at [74, 169] on span "[PERSON_NAME] inv pao" at bounding box center [58, 171] width 61 height 9
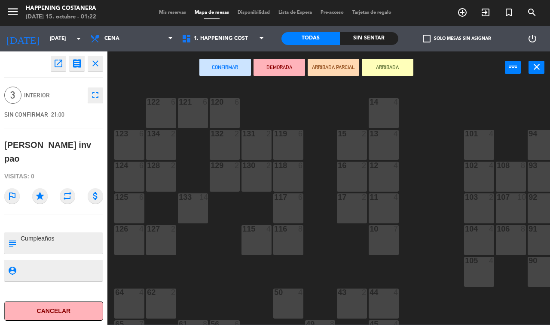
click at [326, 72] on button "ARRIBADA PARCIAL" at bounding box center [333, 67] width 52 height 17
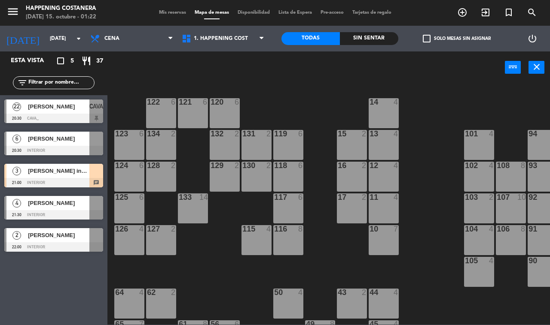
drag, startPoint x: 196, startPoint y: 256, endPoint x: 189, endPoint y: 250, distance: 9.1
click at [192, 254] on div "69 2 122 6 121 6 120 6 14 4 CAVA 22 20:30 101 4 94 2 70 2 123 6 131 2 134 2 132…" at bounding box center [331, 204] width 437 height 242
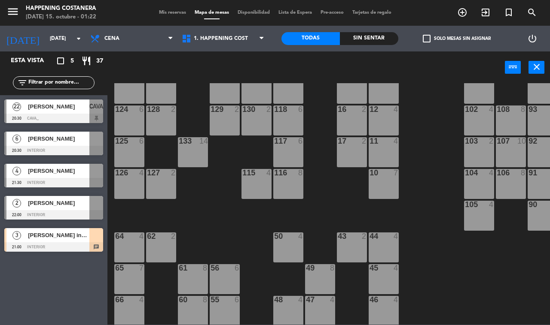
scroll to position [107, 0]
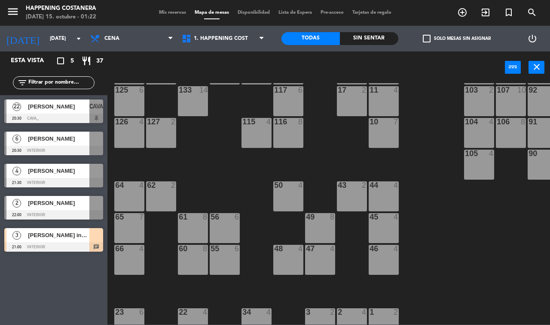
click at [80, 181] on div at bounding box center [53, 182] width 99 height 9
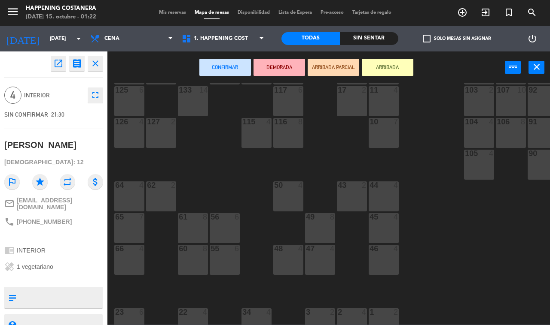
click at [265, 182] on div "69 2 122 6 121 6 120 6 14 4 CAVA 22 20:30 101 4 94 2 70 2 123 6 131 2 134 2 132…" at bounding box center [331, 204] width 437 height 242
